Goal: Task Accomplishment & Management: Use online tool/utility

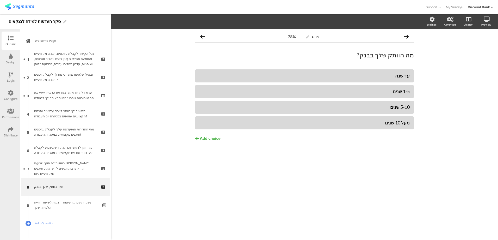
click at [66, 39] on span "Welcome Page" at bounding box center [68, 40] width 67 height 5
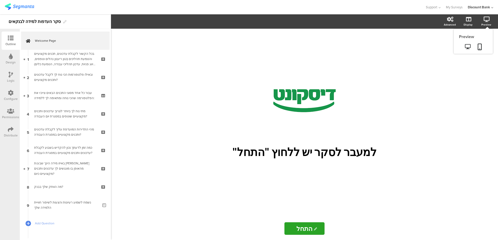
click at [480, 46] on icon at bounding box center [479, 46] width 4 height 7
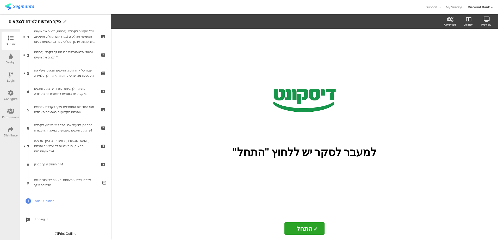
click at [43, 215] on link "Ending B" at bounding box center [65, 219] width 89 height 18
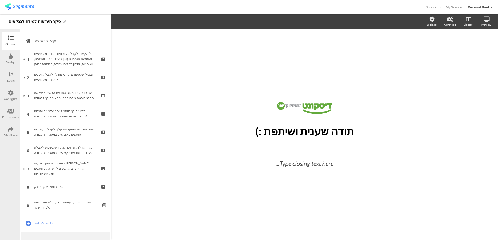
click at [51, 34] on link "Welcome Page" at bounding box center [65, 41] width 89 height 18
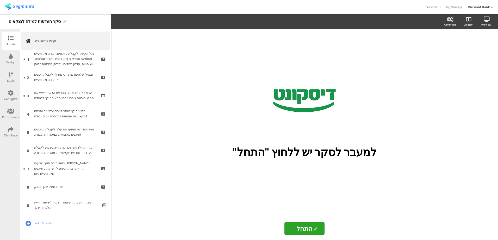
scroll to position [22, 0]
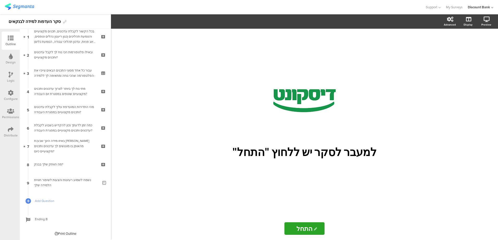
click at [45, 221] on span "Ending B" at bounding box center [68, 218] width 67 height 5
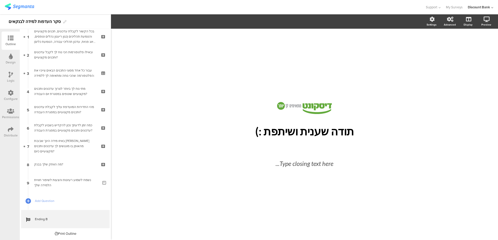
click at [0, 0] on icon at bounding box center [0, 0] width 0 height 0
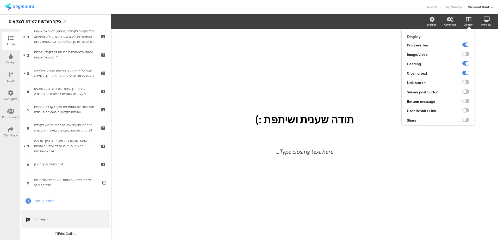
click at [466, 55] on label at bounding box center [465, 54] width 7 height 4
click at [0, 0] on input "checkbox" at bounding box center [0, 0] width 0 height 0
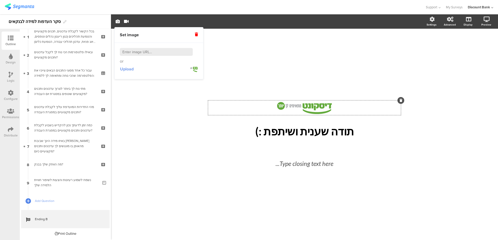
click at [124, 69] on span "Upload" at bounding box center [127, 69] width 14 height 6
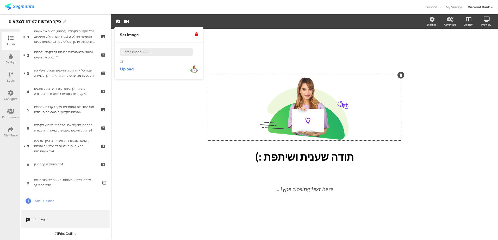
click at [172, 170] on div "/ תודה שענית ושיתפת :) תודה שענית ושיתפת :) Type closing text here..." at bounding box center [304, 134] width 387 height 211
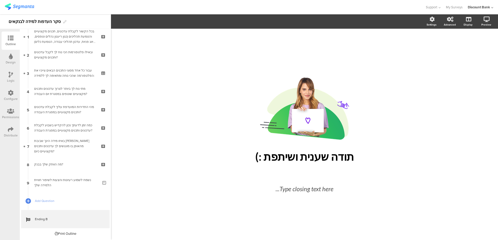
scroll to position [0, 0]
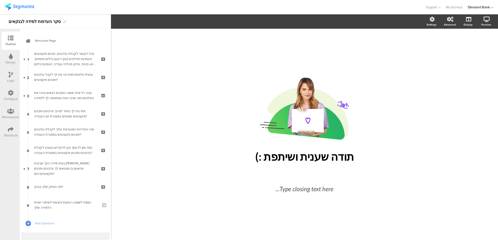
drag, startPoint x: 450, startPoint y: 169, endPoint x: 446, endPoint y: 170, distance: 3.4
click at [450, 169] on div "/ תודה שענית ושיתפת :) תודה שענית ושיתפת :) Type closing text here..." at bounding box center [304, 134] width 387 height 211
